Goal: Information Seeking & Learning: Learn about a topic

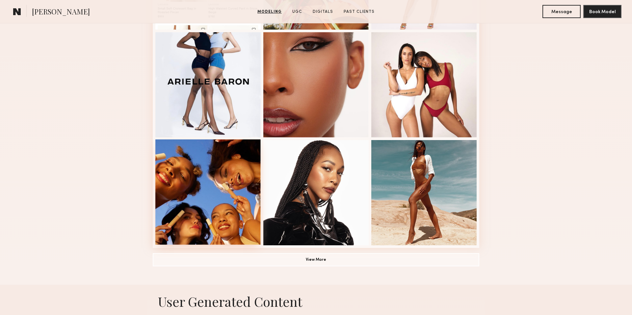
scroll to position [386, 0]
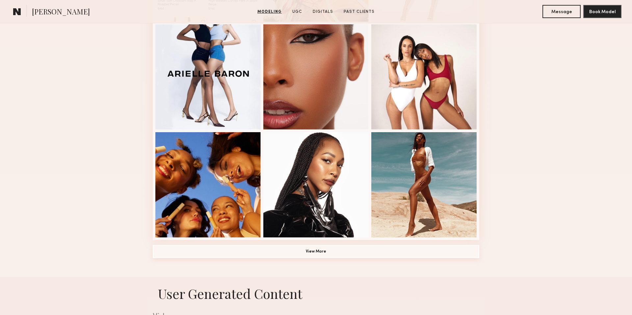
click at [314, 252] on button "View More" at bounding box center [316, 251] width 326 height 13
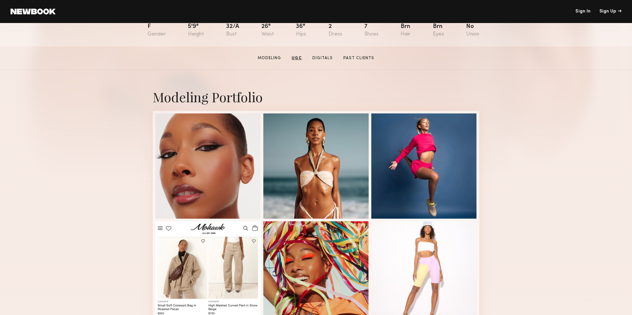
scroll to position [0, 0]
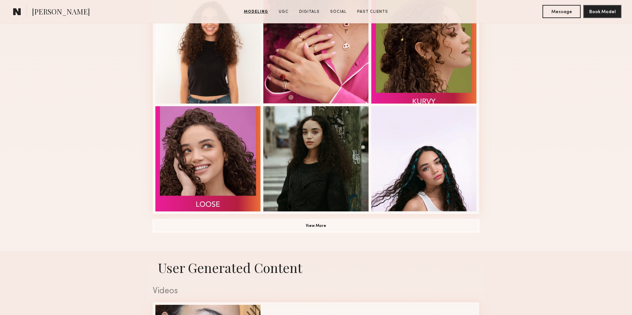
scroll to position [418, 0]
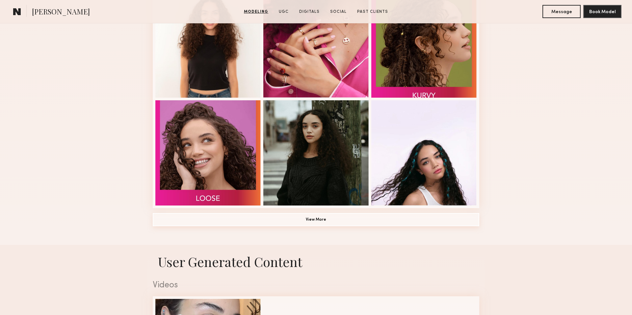
click at [293, 221] on button "View More" at bounding box center [316, 219] width 326 height 13
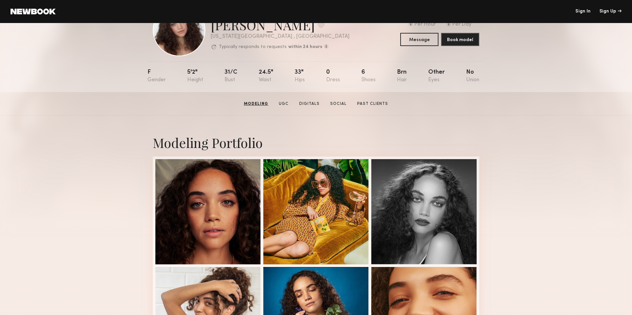
scroll to position [0, 0]
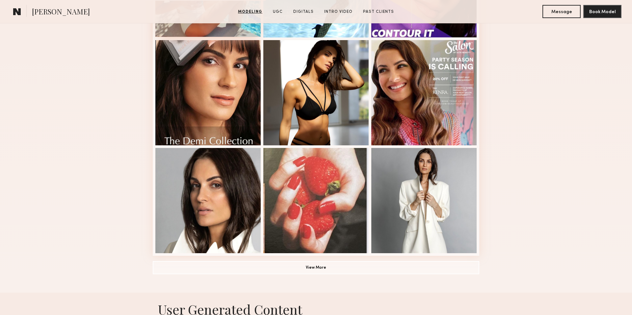
scroll to position [375, 0]
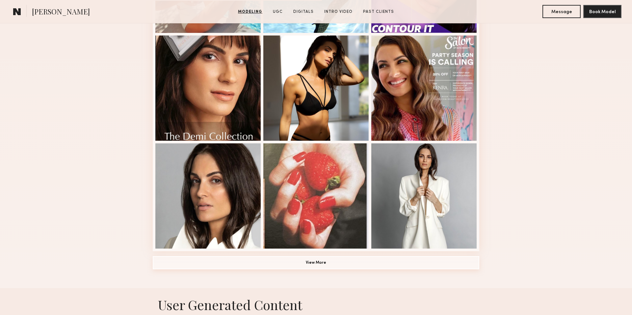
click at [265, 266] on button "View More" at bounding box center [316, 262] width 326 height 13
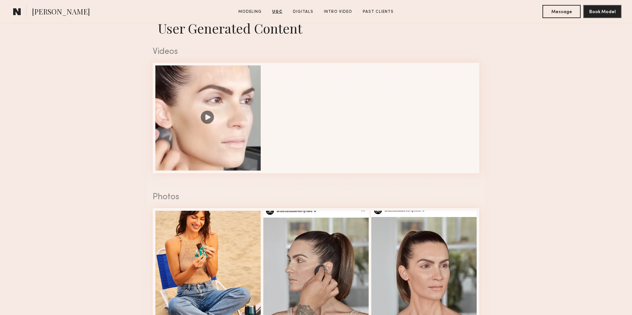
scroll to position [1042, 0]
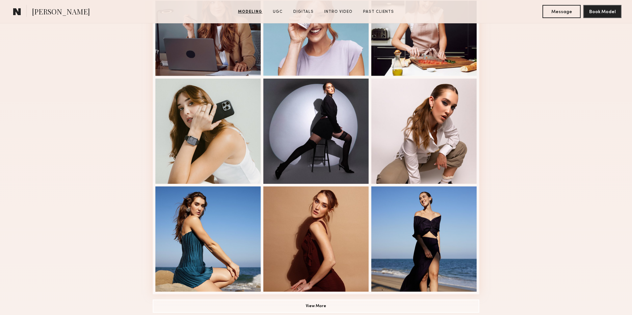
scroll to position [379, 0]
